Goal: Information Seeking & Learning: Learn about a topic

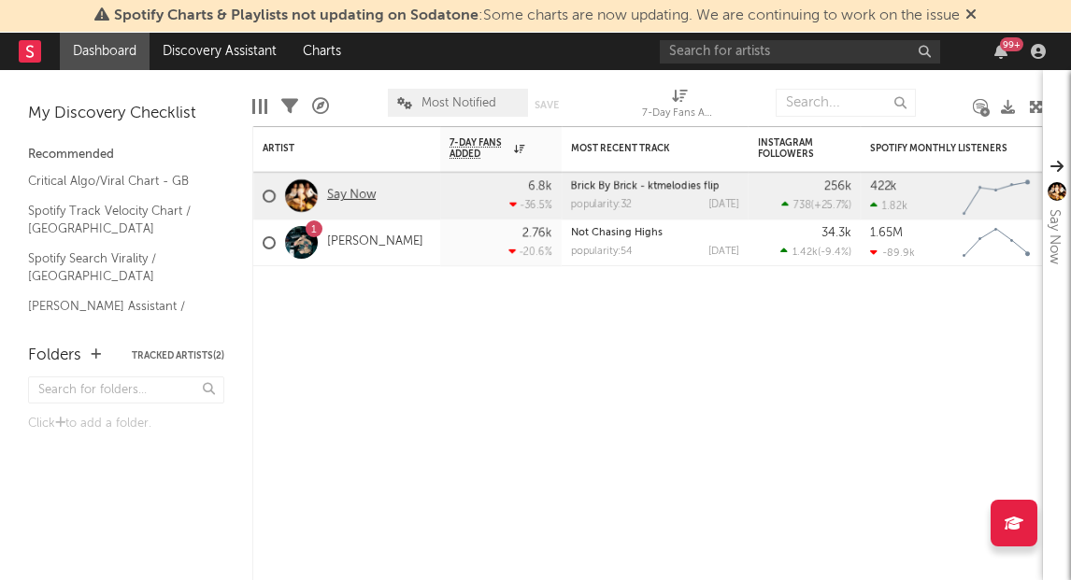
click at [339, 202] on link "Say Now" at bounding box center [351, 196] width 49 height 16
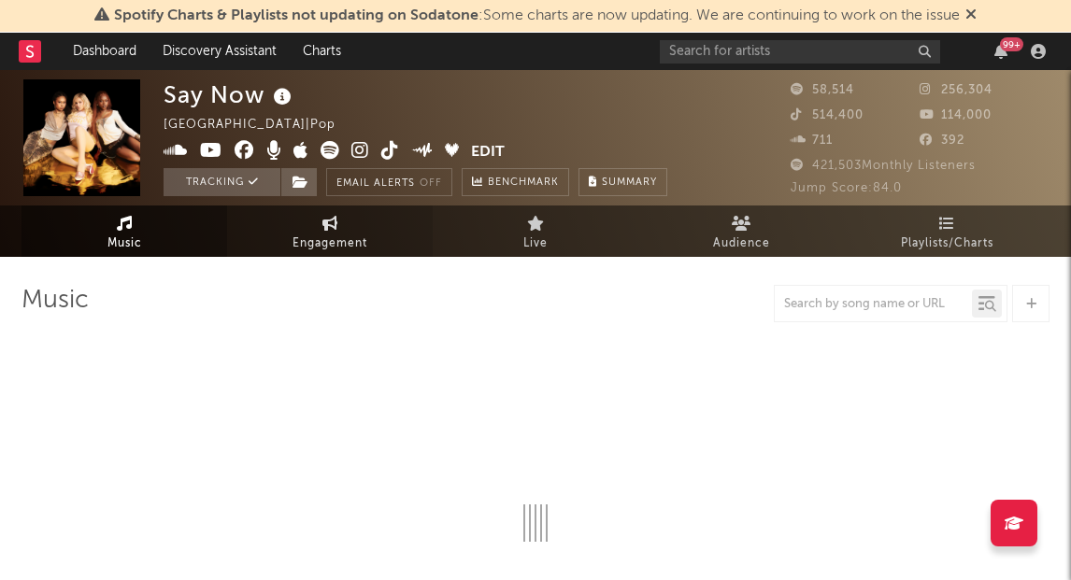
click at [346, 239] on span "Engagement" at bounding box center [329, 244] width 75 height 22
select select "1w"
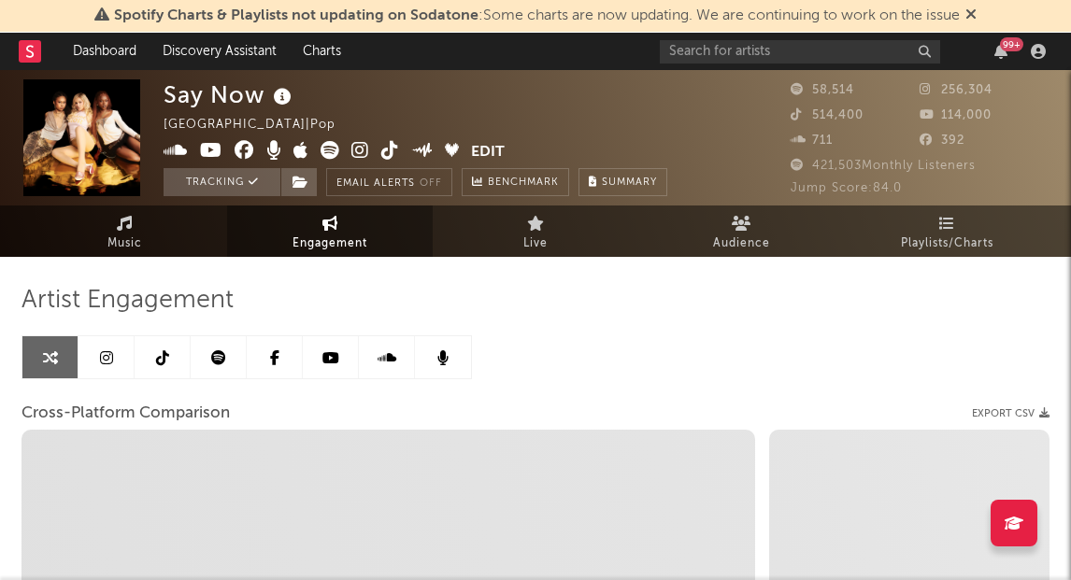
click at [90, 365] on link at bounding box center [106, 357] width 56 height 42
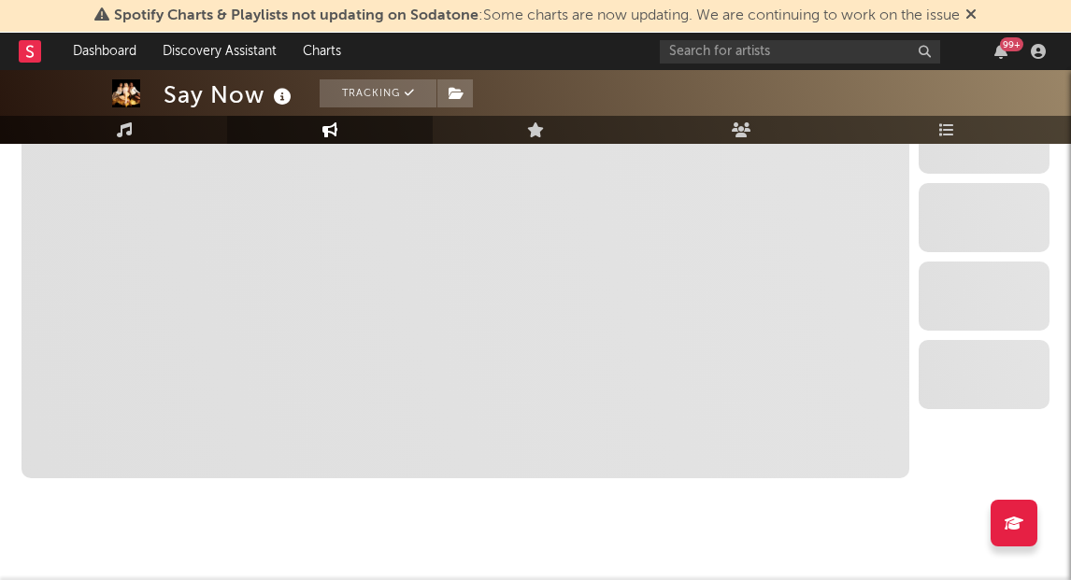
scroll to position [2181, 0]
select select "6m"
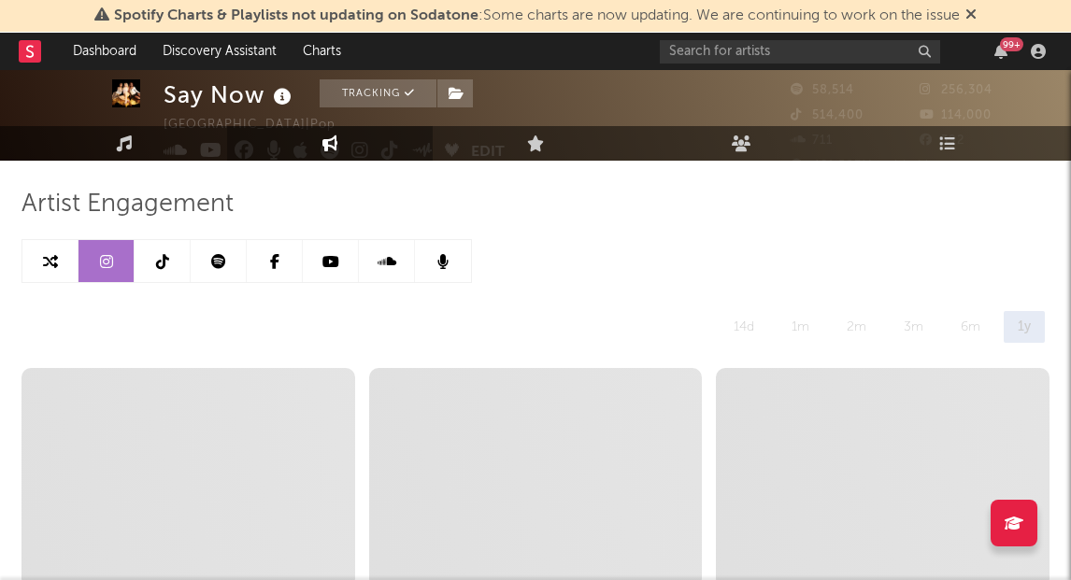
scroll to position [0, 0]
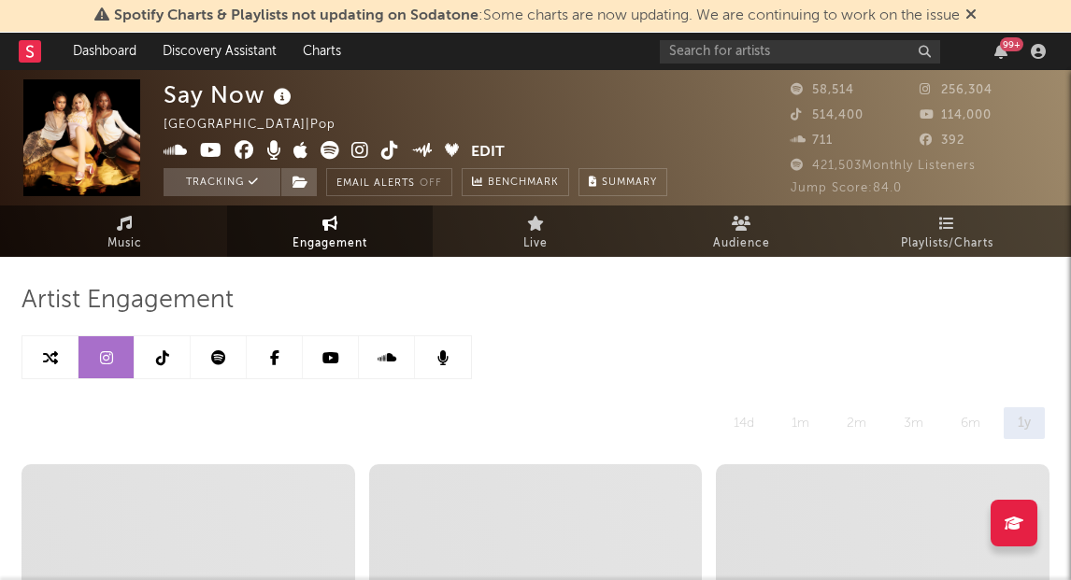
click at [160, 361] on icon at bounding box center [162, 357] width 13 height 15
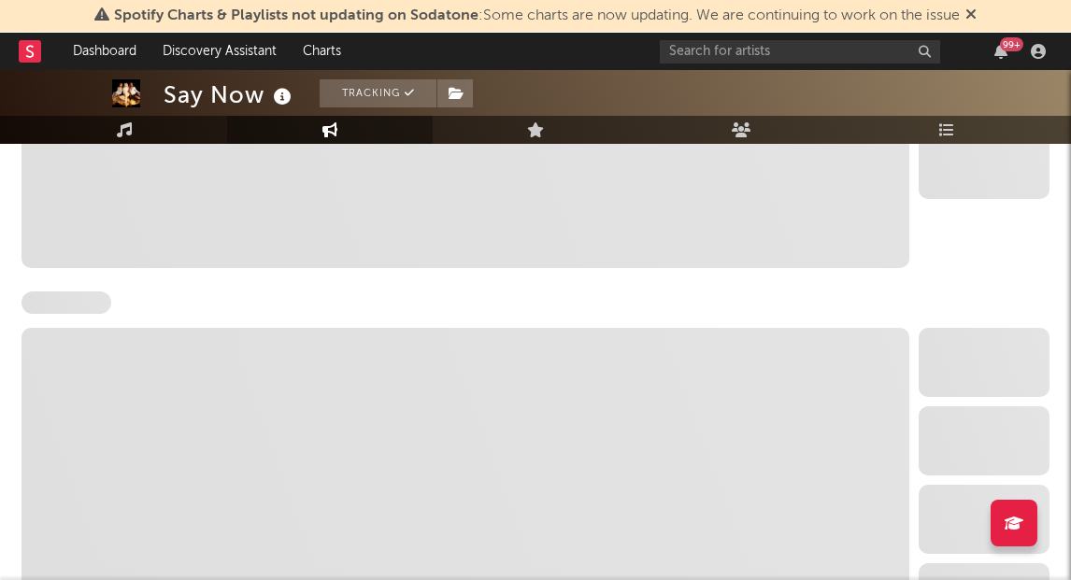
select select "6m"
